Goal: Use online tool/utility: Utilize a website feature to perform a specific function

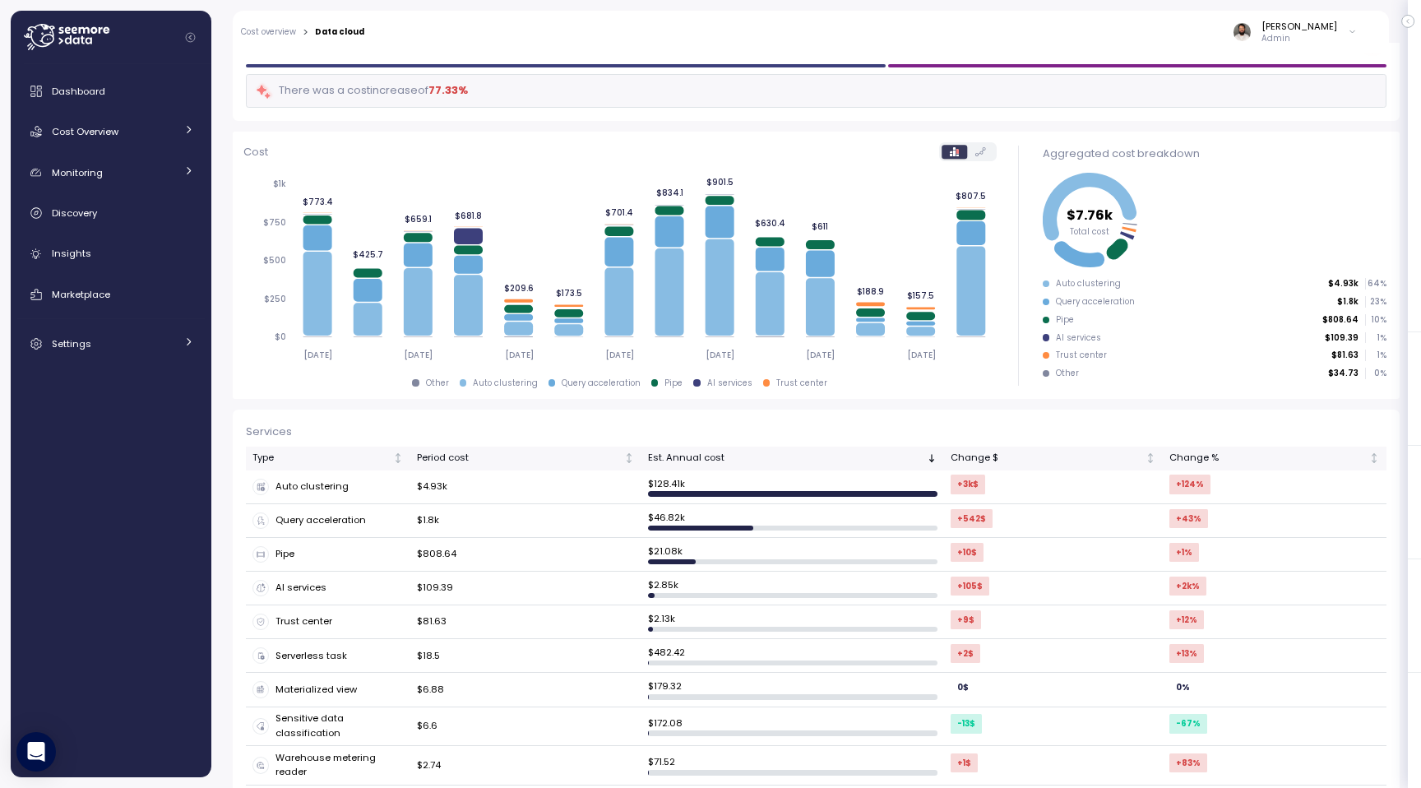
scroll to position [130, 0]
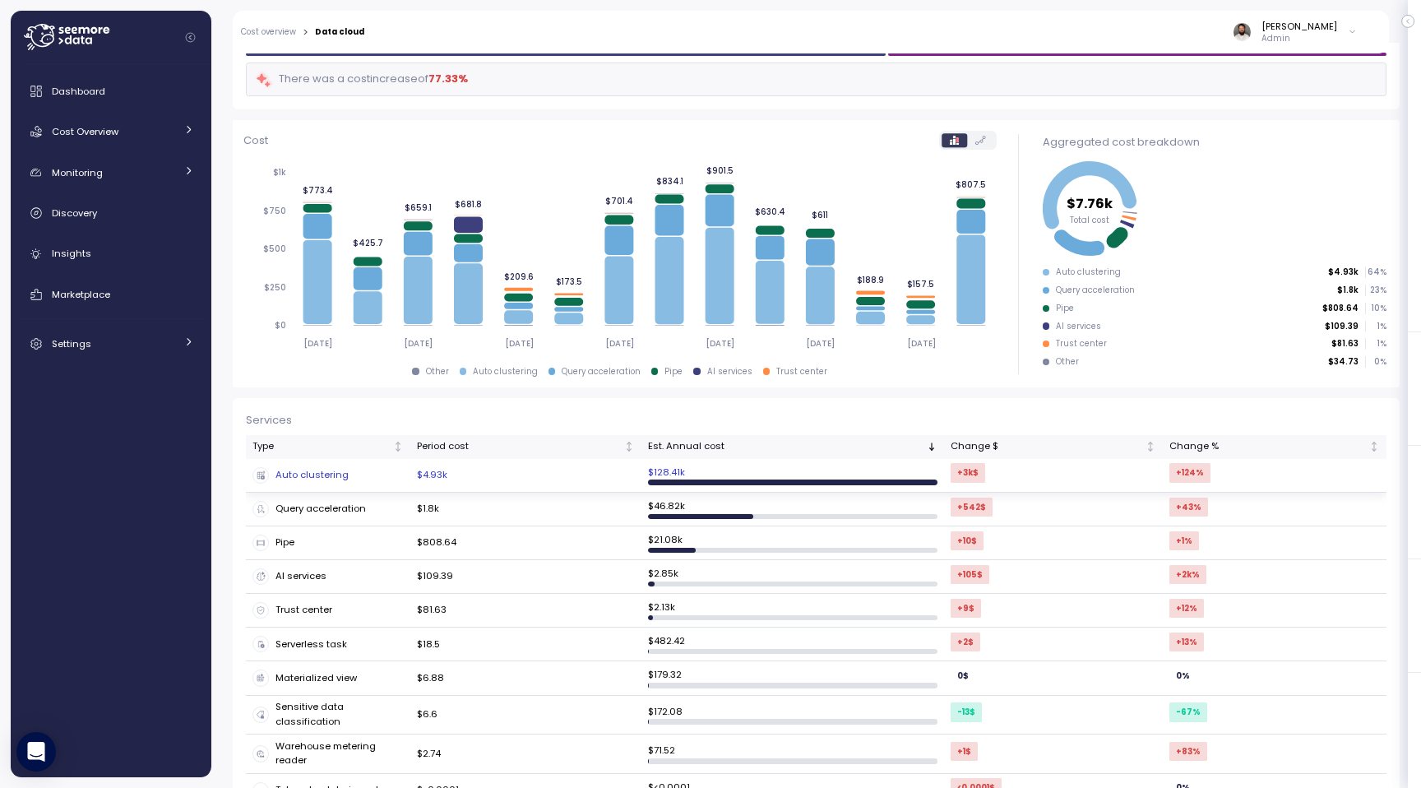
click at [345, 473] on div "Auto clustering" at bounding box center [327, 475] width 151 height 16
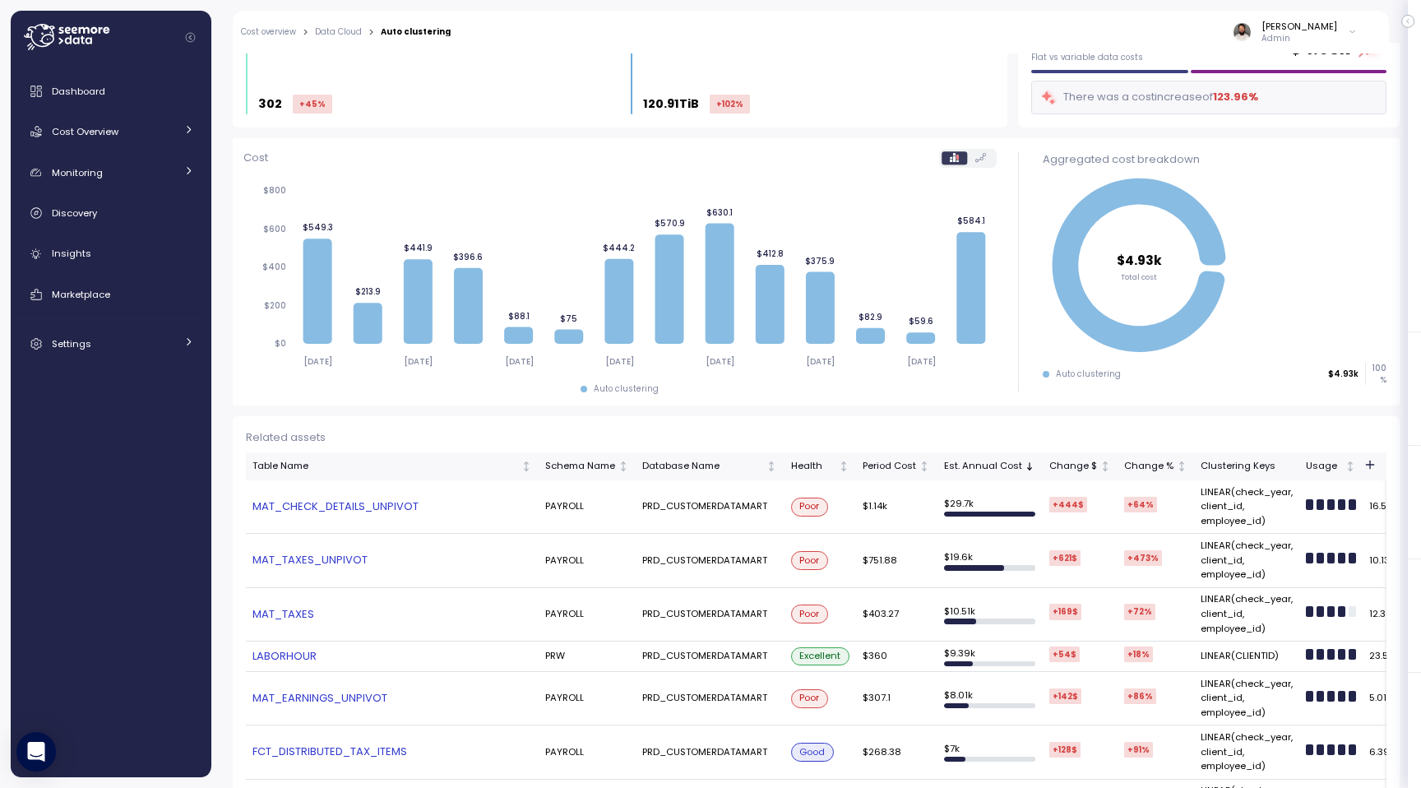
scroll to position [80, 0]
click at [150, 134] on div "Cost Overview" at bounding box center [113, 131] width 123 height 16
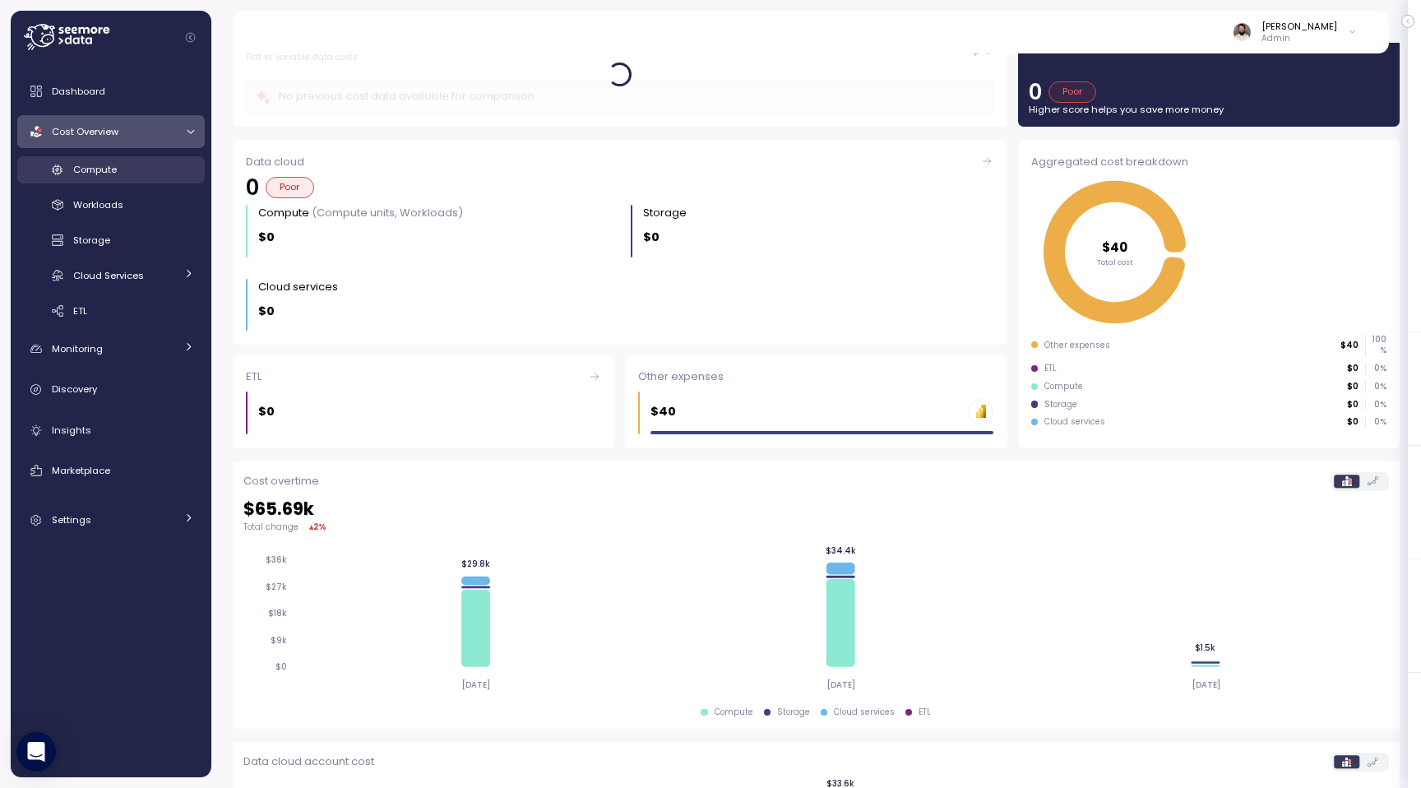
click at [146, 169] on div "Compute" at bounding box center [133, 169] width 121 height 16
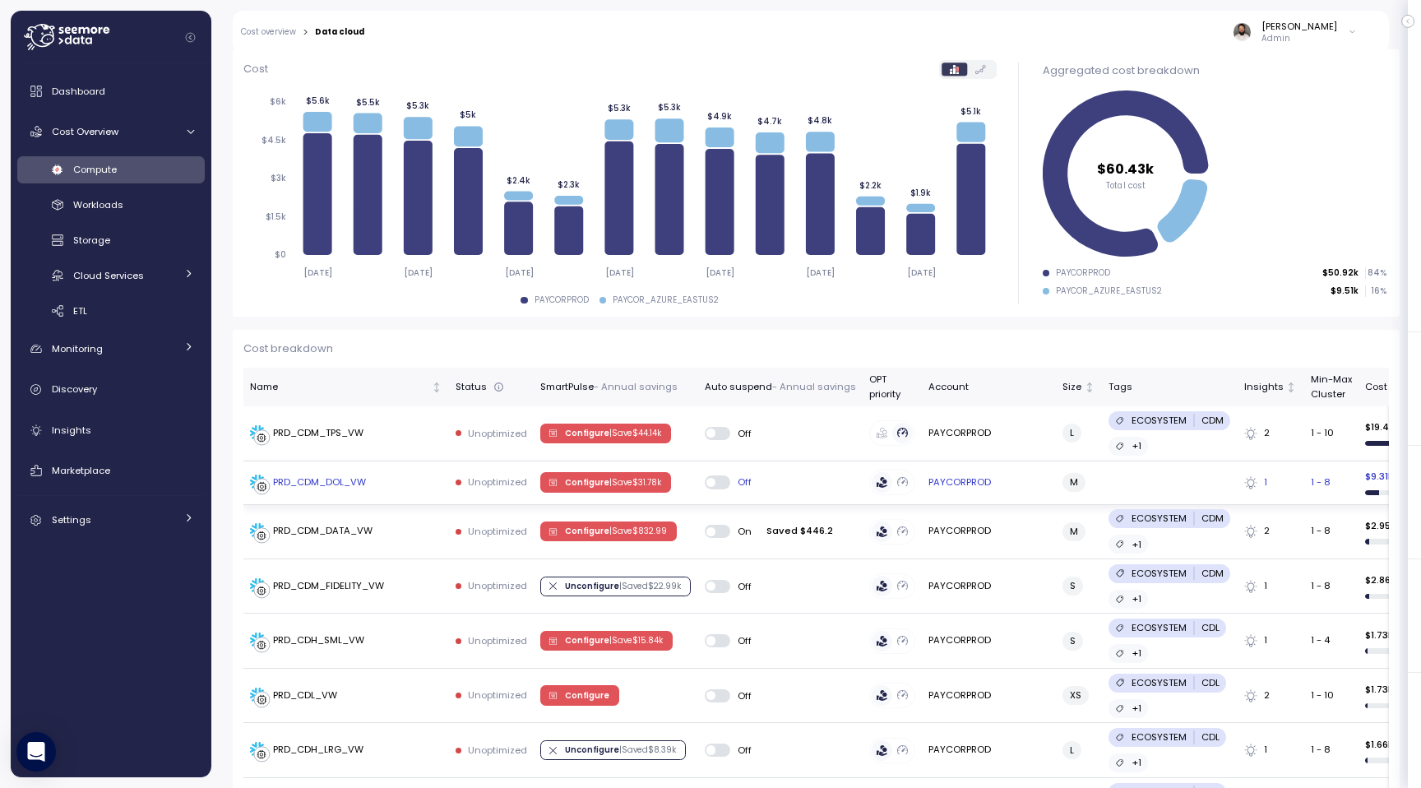
click at [614, 474] on span "Configure | Save $ 31.78k" at bounding box center [613, 482] width 96 height 18
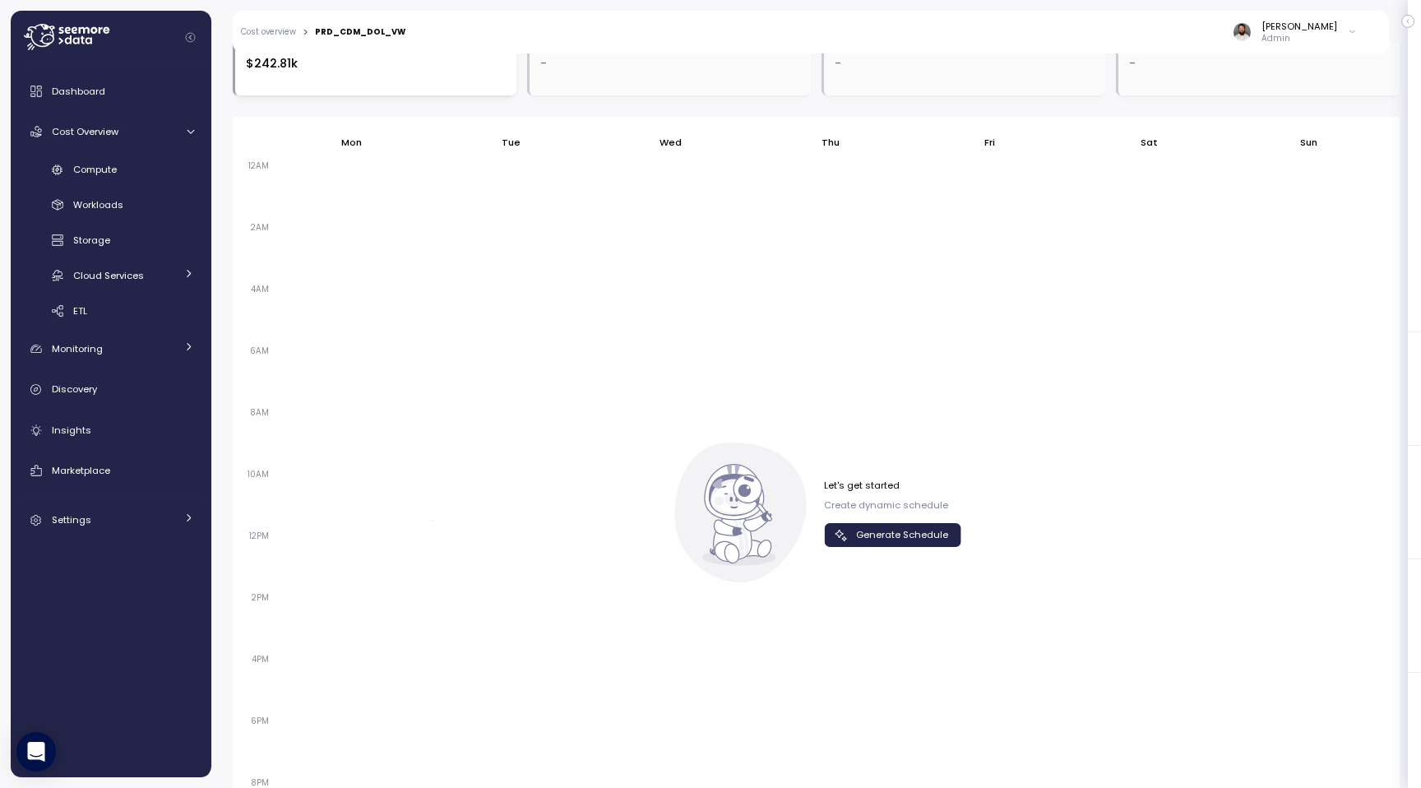
scroll to position [974, 0]
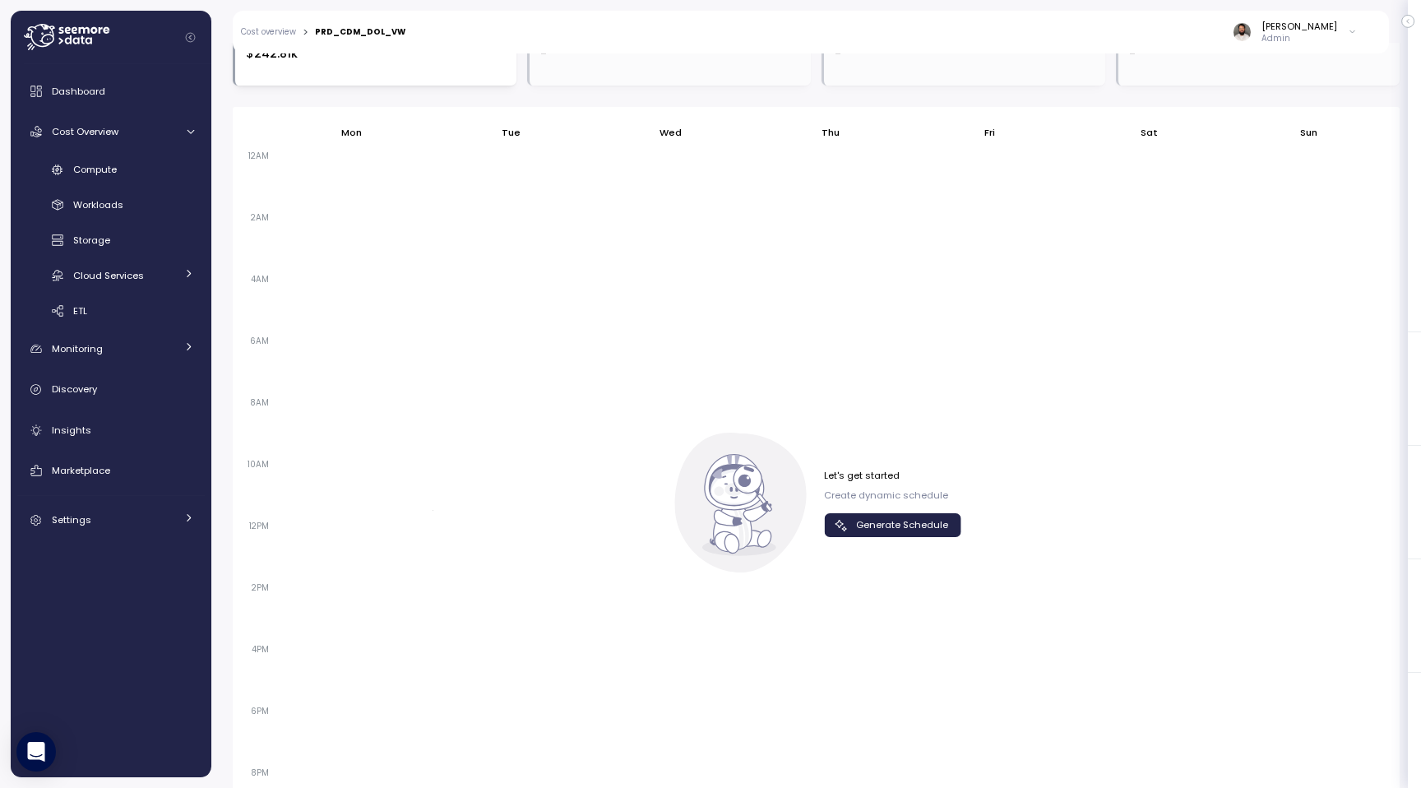
click at [900, 521] on span "Generate Schedule" at bounding box center [902, 525] width 92 height 22
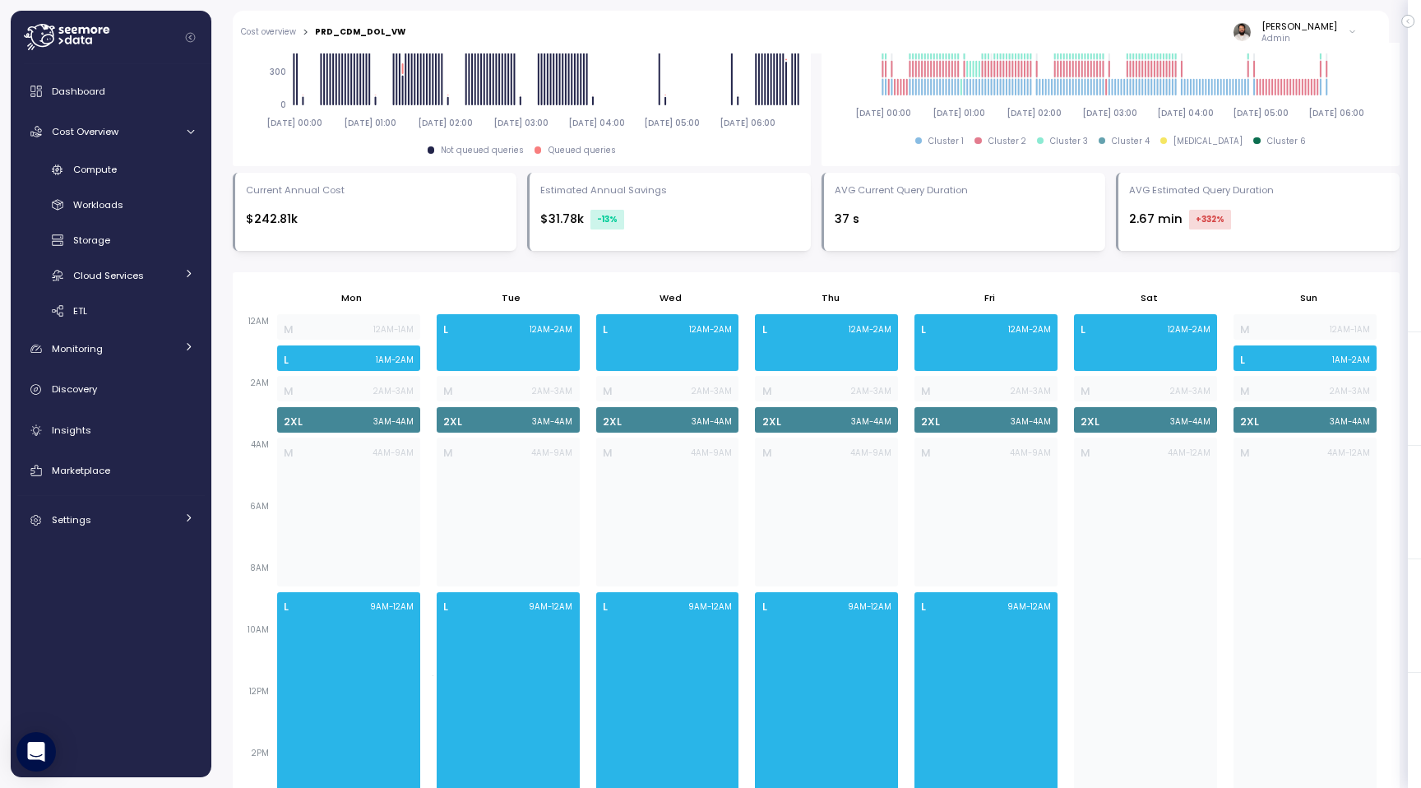
scroll to position [812, 0]
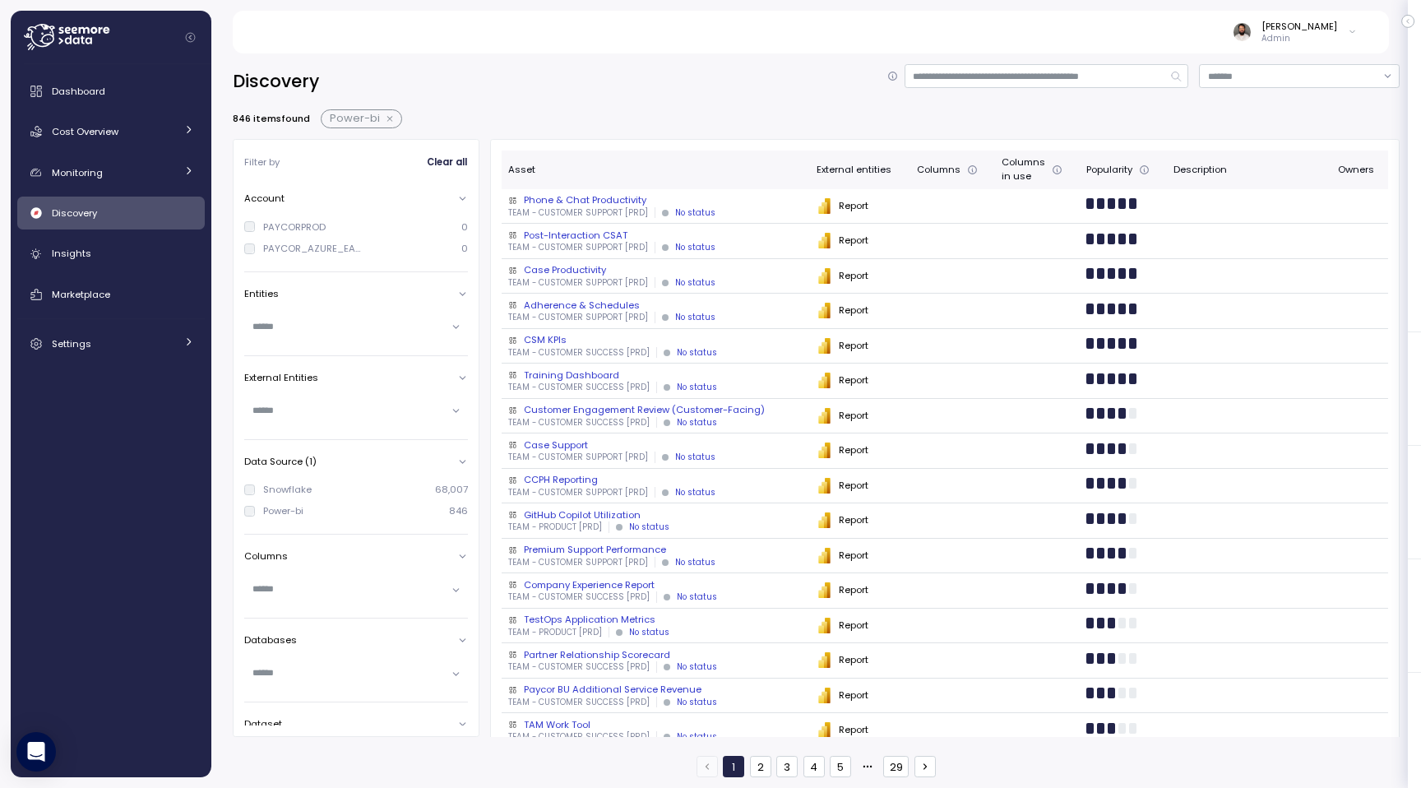
click at [394, 123] on button "button" at bounding box center [390, 119] width 21 height 13
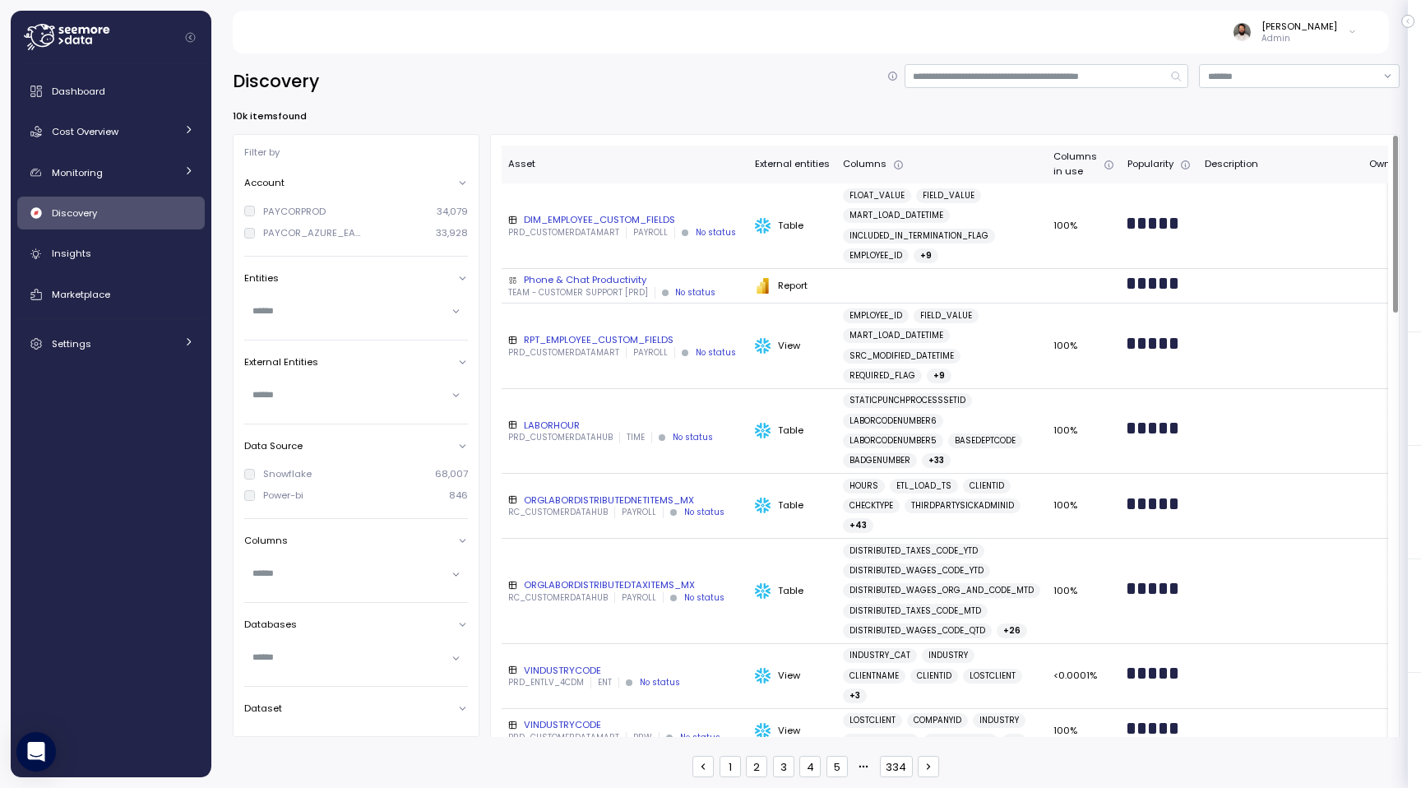
click at [689, 219] on div "DIM_EMPLOYEE_CUSTOM_FIELDS" at bounding box center [625, 219] width 234 height 13
